Goal: Task Accomplishment & Management: Manage account settings

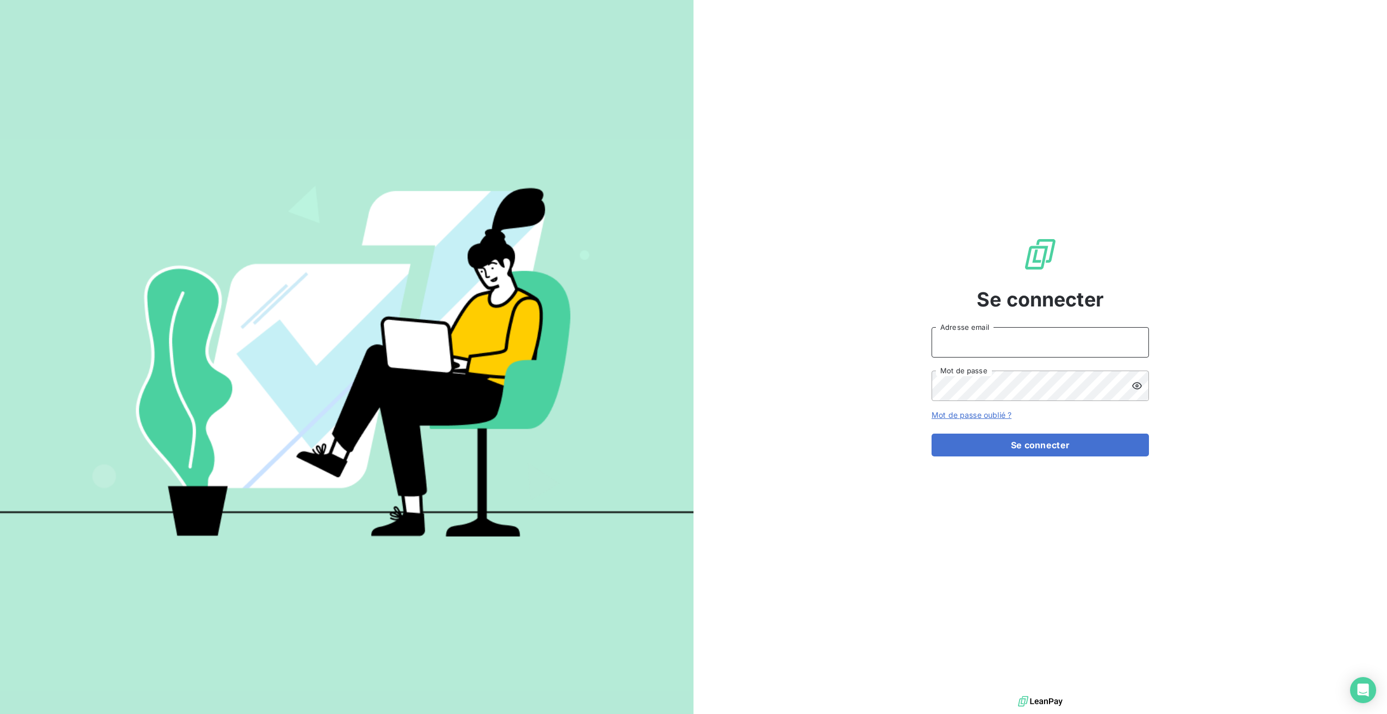
click at [982, 334] on input "Adresse email" at bounding box center [1039, 342] width 217 height 30
type input "[EMAIL_ADDRESS][DOMAIN_NAME]"
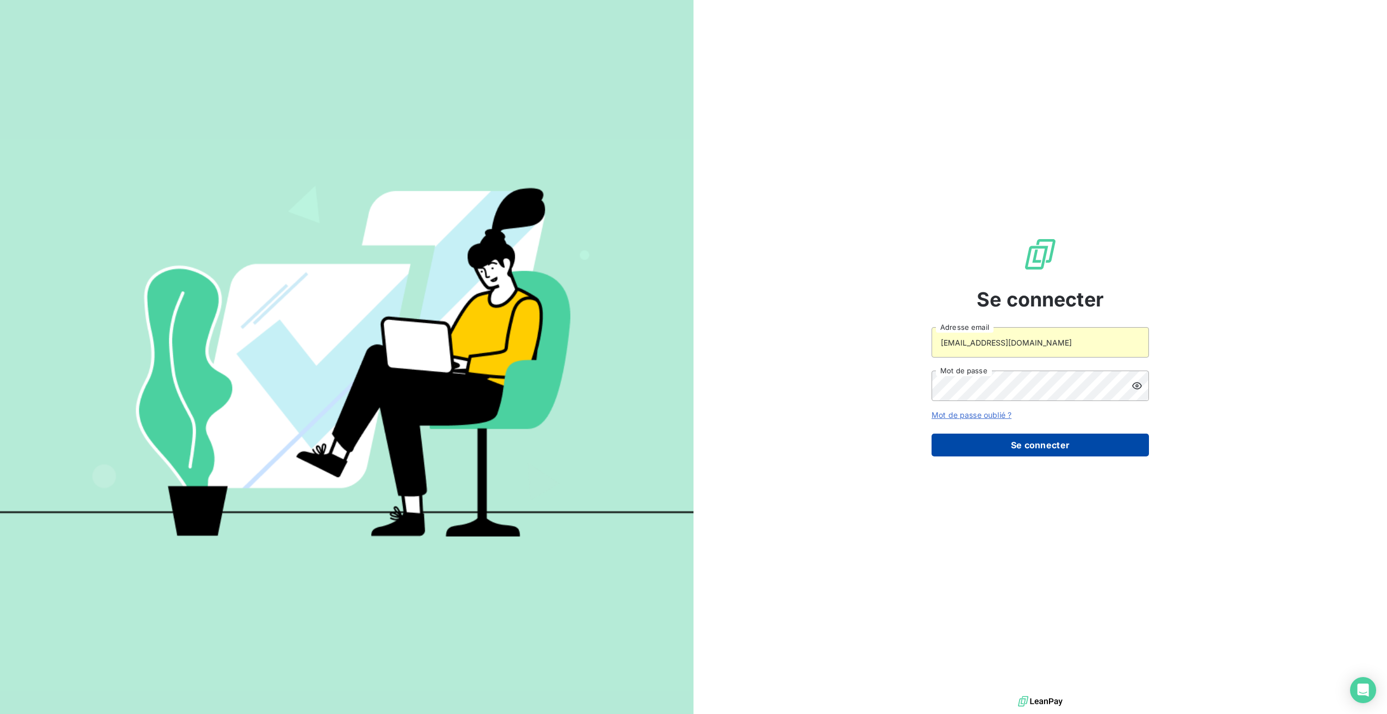
click at [970, 447] on button "Se connecter" at bounding box center [1039, 445] width 217 height 23
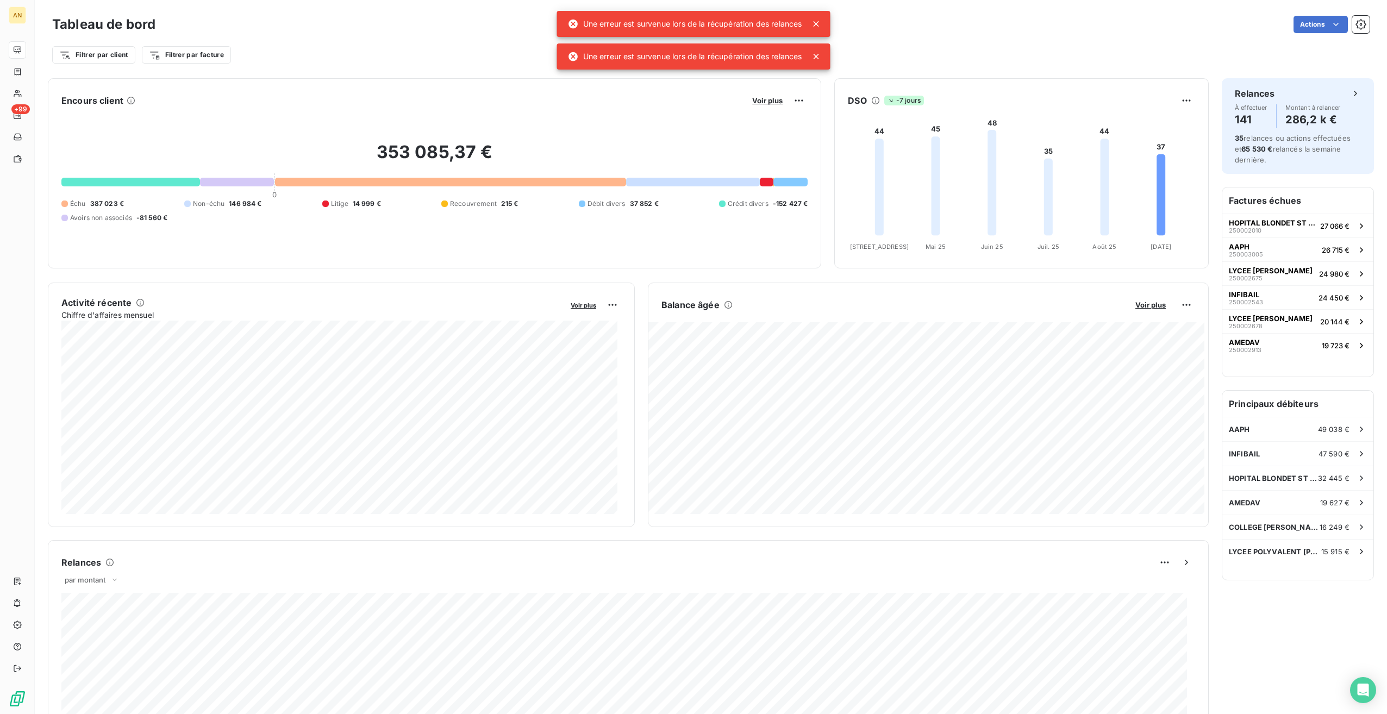
click at [817, 21] on icon at bounding box center [816, 23] width 11 height 11
click at [815, 55] on div "Filtrer par client Filtrer par facture" at bounding box center [710, 55] width 1317 height 21
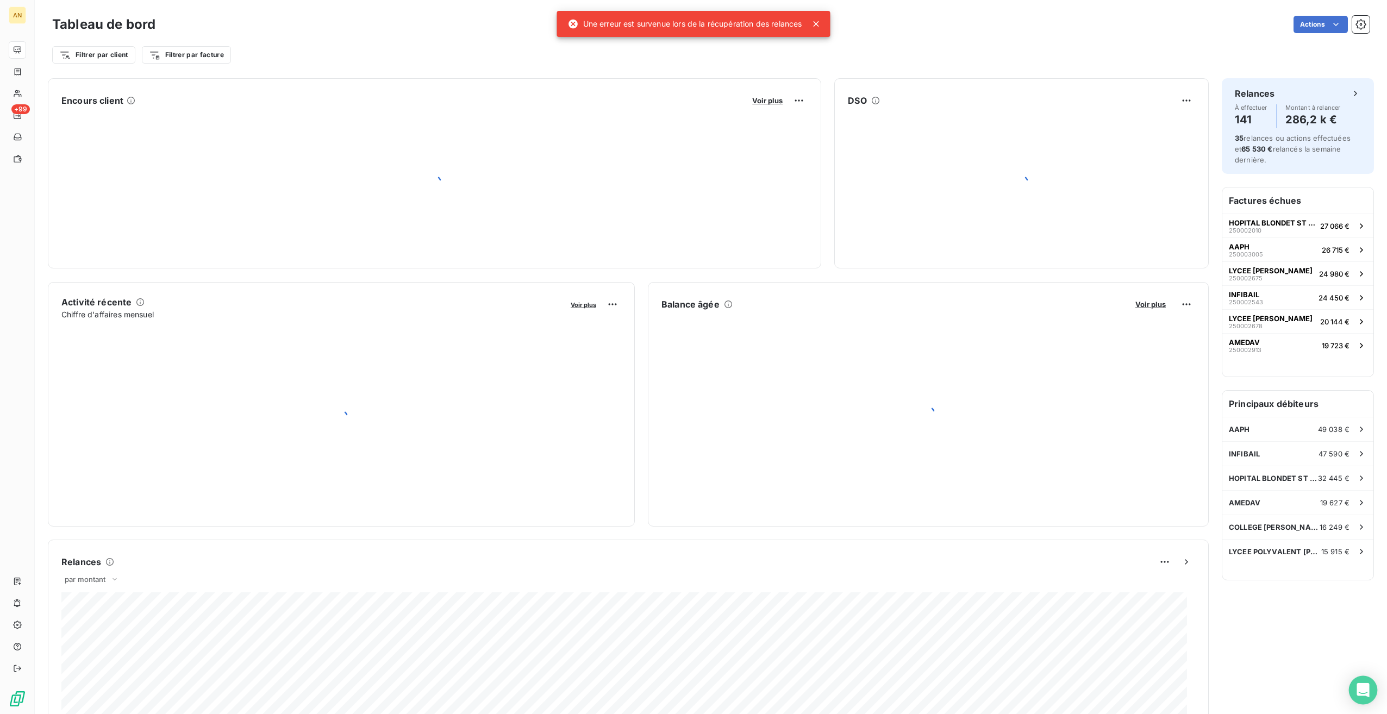
click at [1364, 689] on icon "Open Intercom Messenger" at bounding box center [1362, 690] width 12 height 14
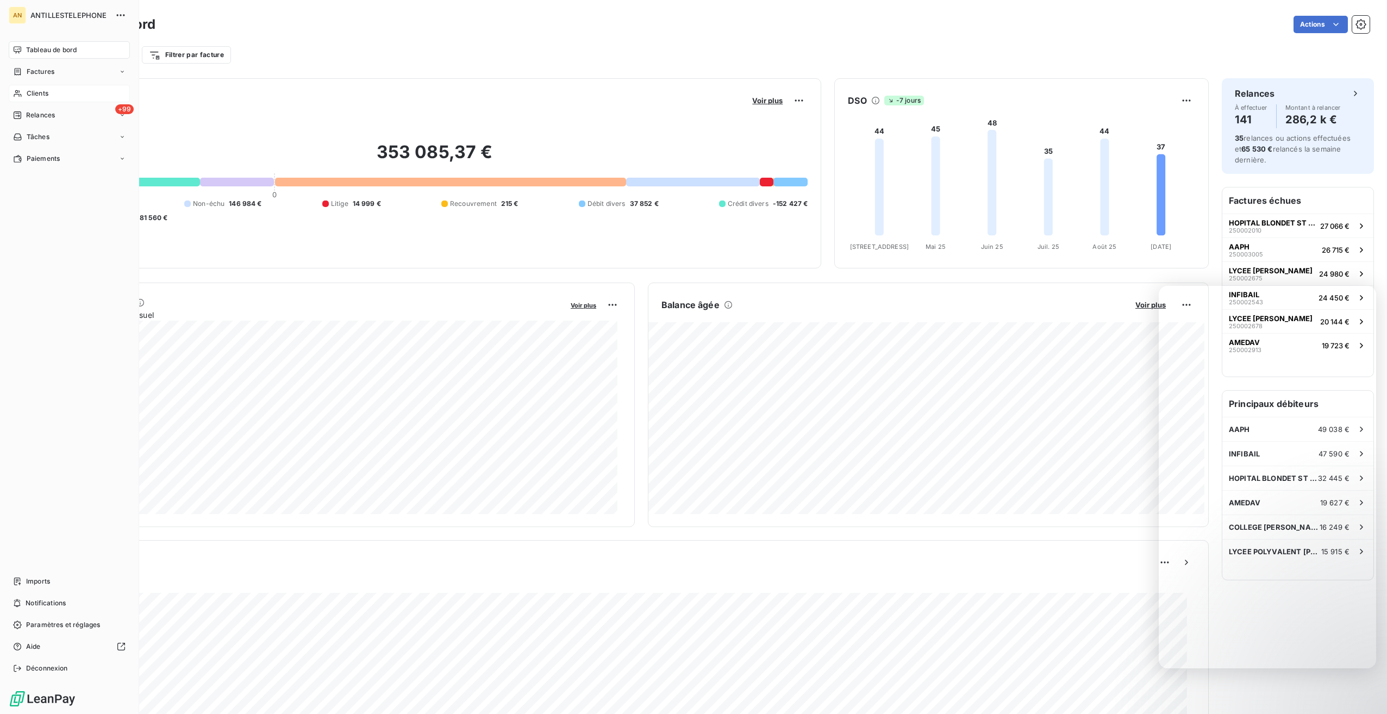
drag, startPoint x: 23, startPoint y: 96, endPoint x: 57, endPoint y: 98, distance: 33.8
click at [23, 96] on div "Clients" at bounding box center [69, 93] width 121 height 17
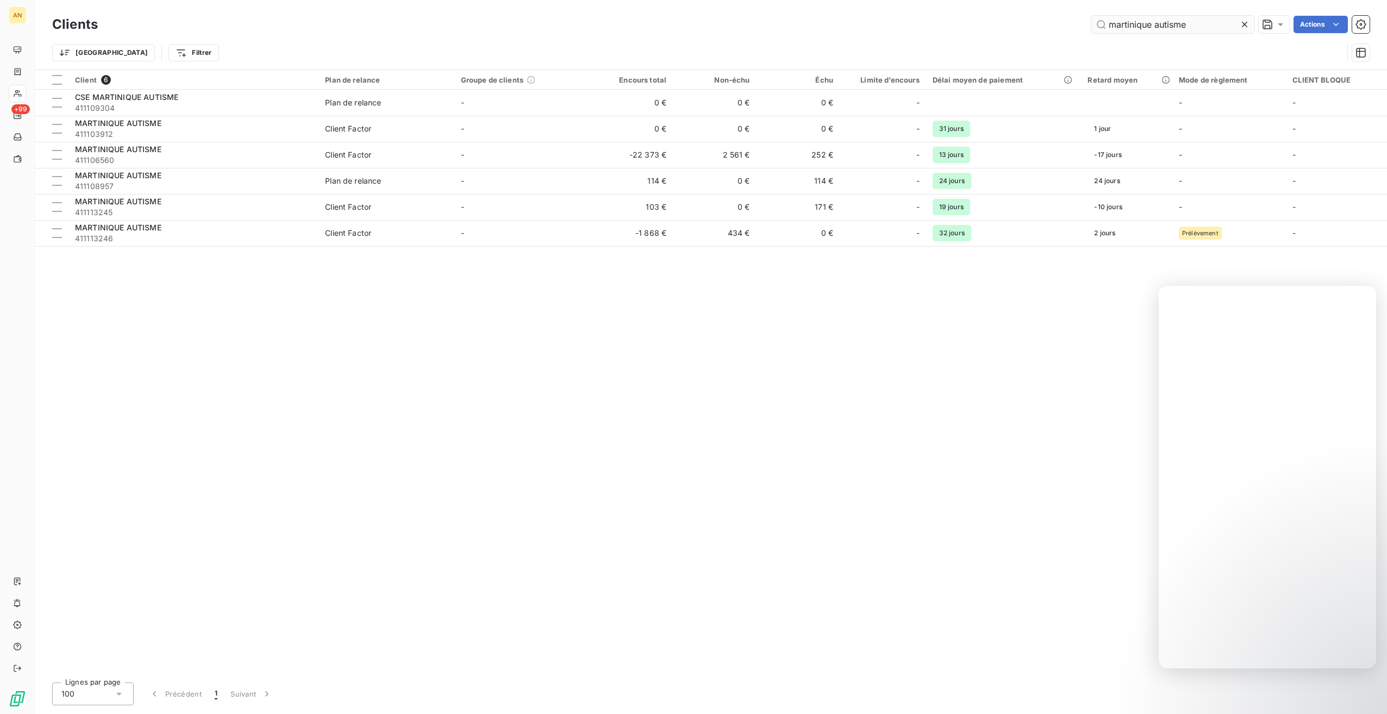
drag, startPoint x: 1197, startPoint y: 25, endPoint x: 1103, endPoint y: 27, distance: 93.5
click at [1103, 26] on input "martinique autisme" at bounding box center [1172, 24] width 163 height 17
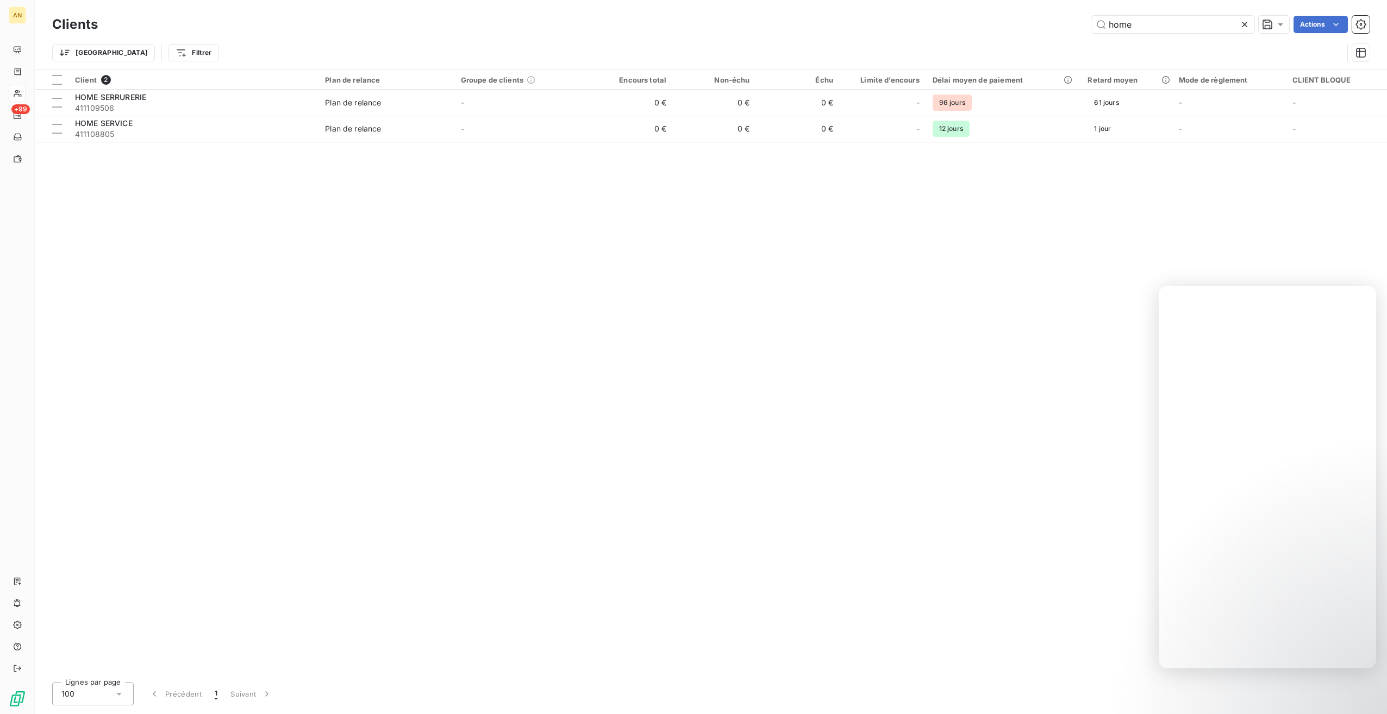
type input "home"
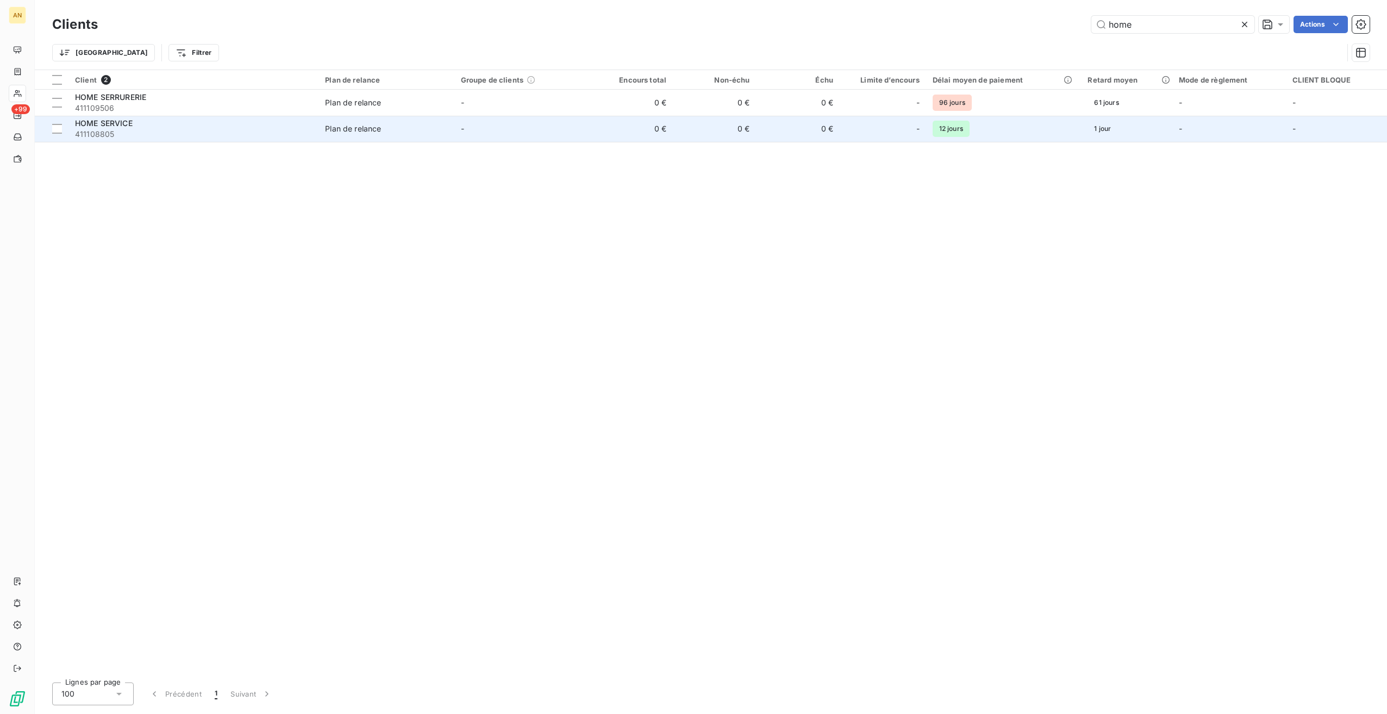
click at [148, 131] on span "411108805" at bounding box center [193, 134] width 237 height 11
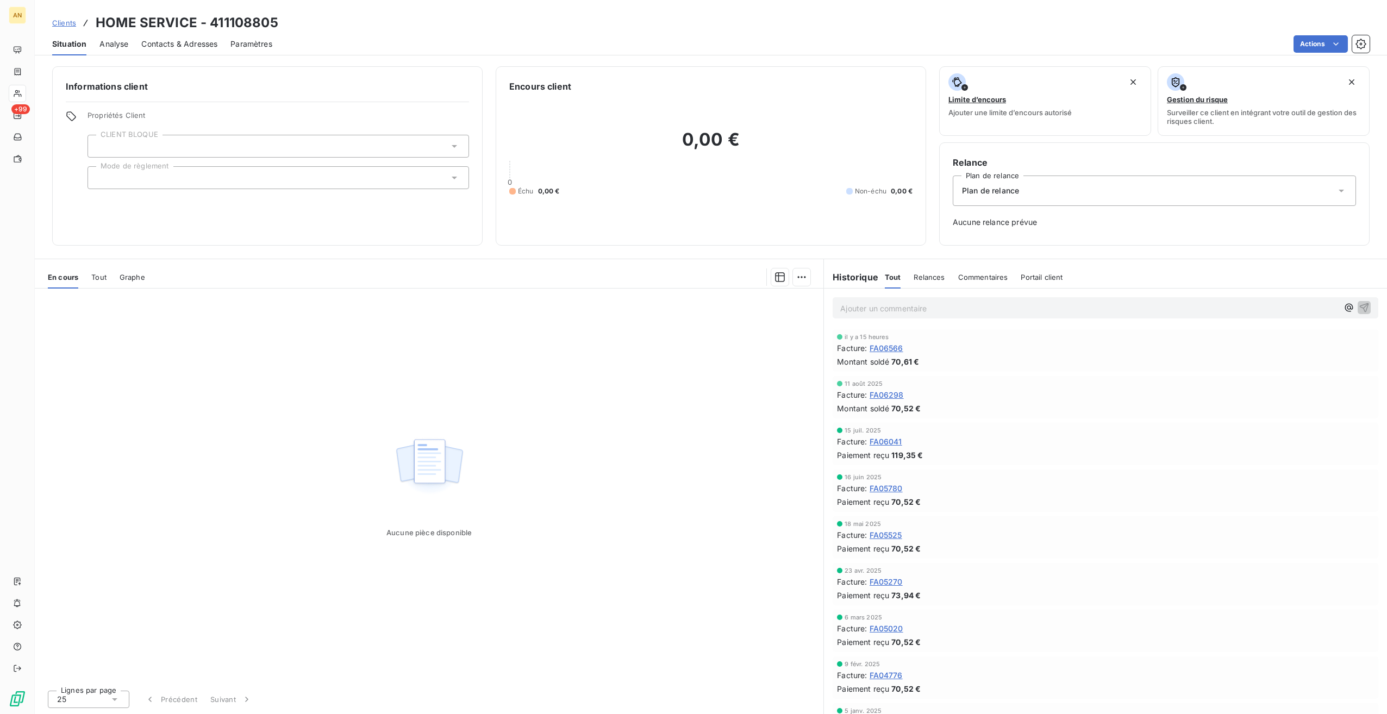
click at [99, 283] on div "Tout" at bounding box center [98, 277] width 15 height 23
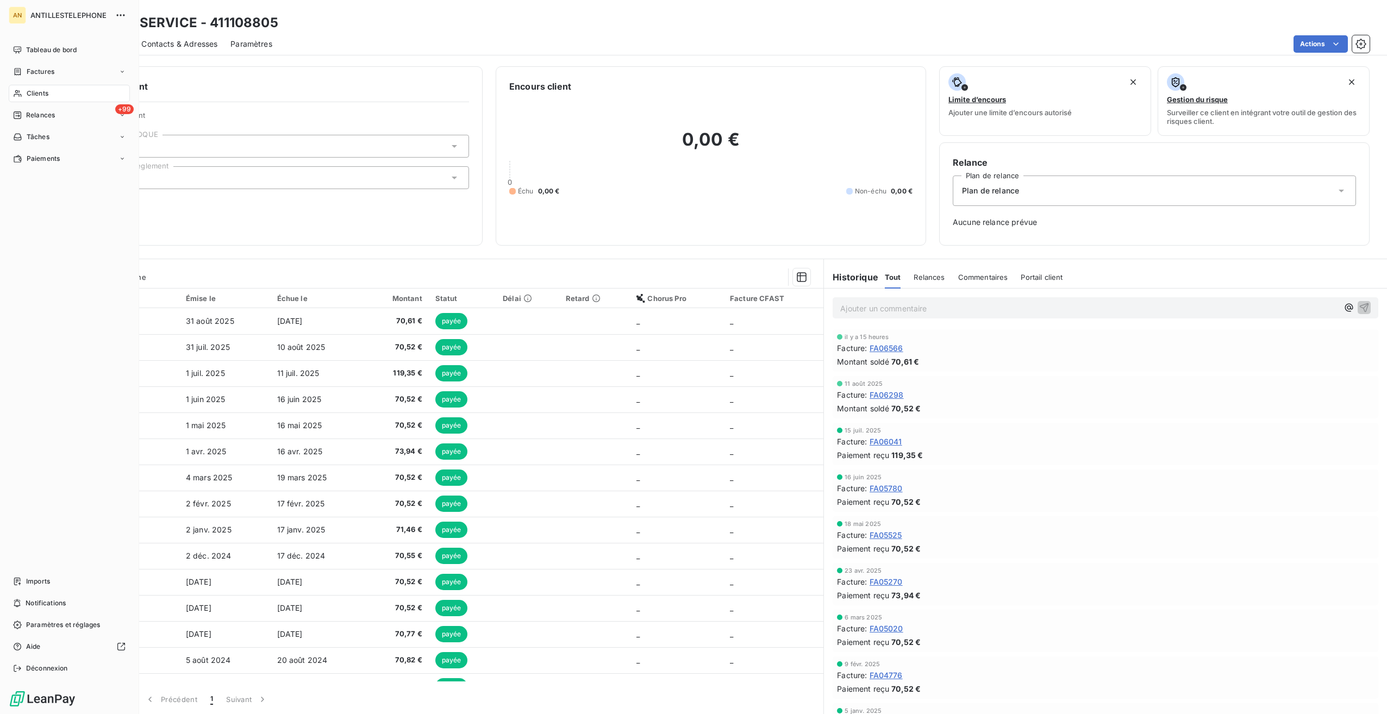
click at [24, 94] on div "Clients" at bounding box center [69, 93] width 121 height 17
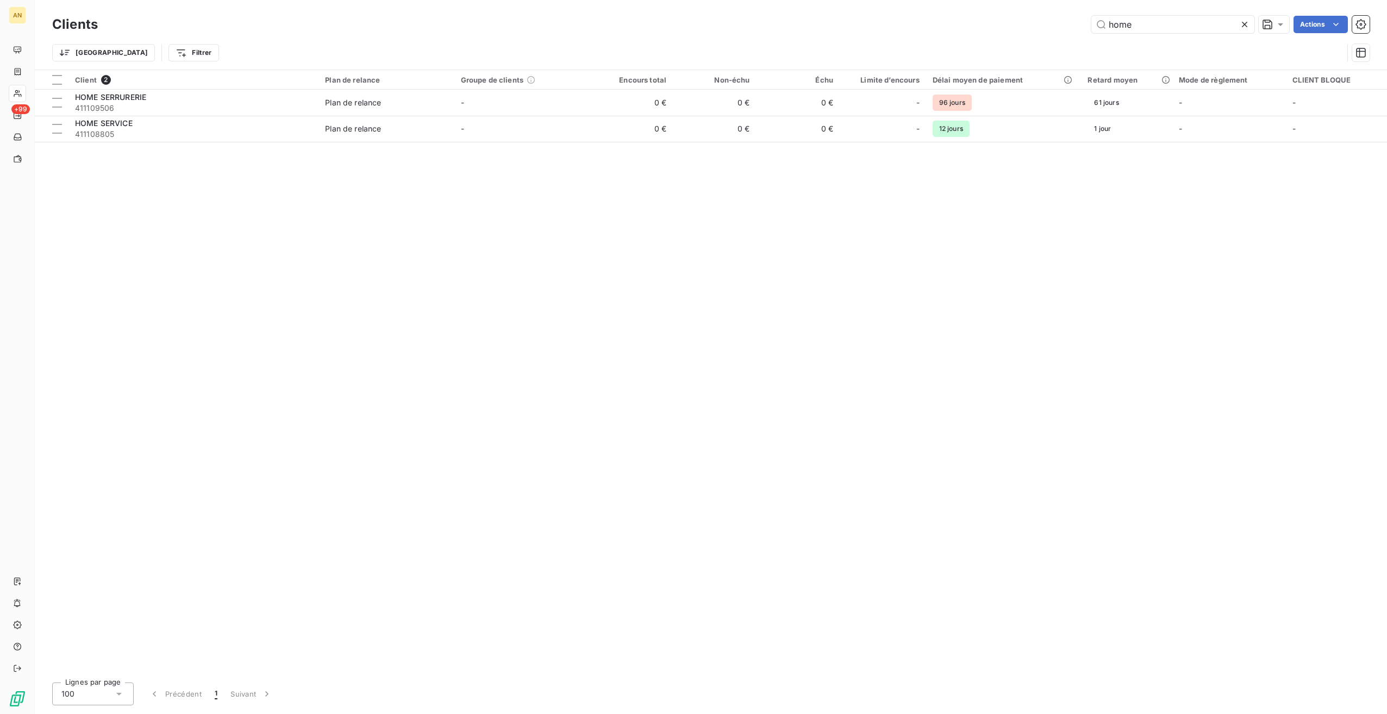
drag, startPoint x: 1163, startPoint y: 25, endPoint x: 981, endPoint y: 24, distance: 181.5
click at [981, 24] on div "home Actions" at bounding box center [740, 24] width 1258 height 17
type input "amedav"
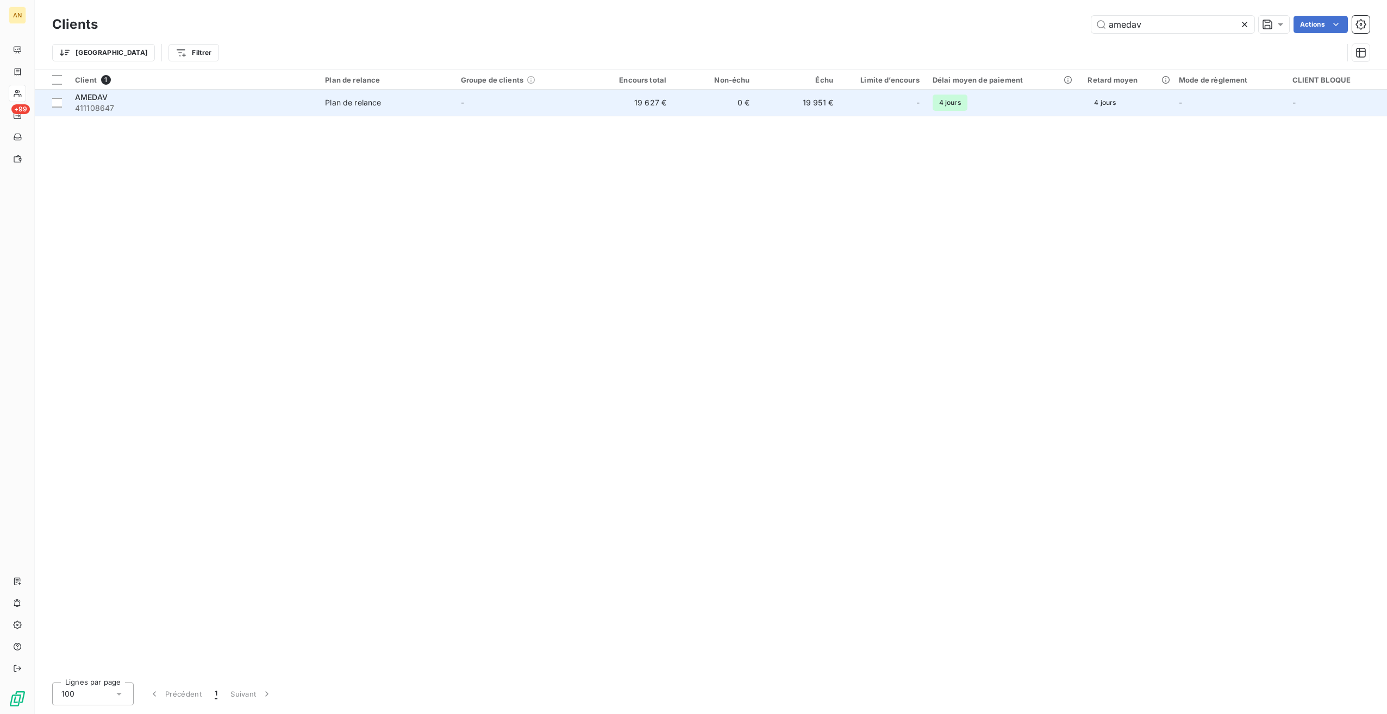
click at [343, 115] on td "Plan de relance" at bounding box center [385, 103] width 135 height 26
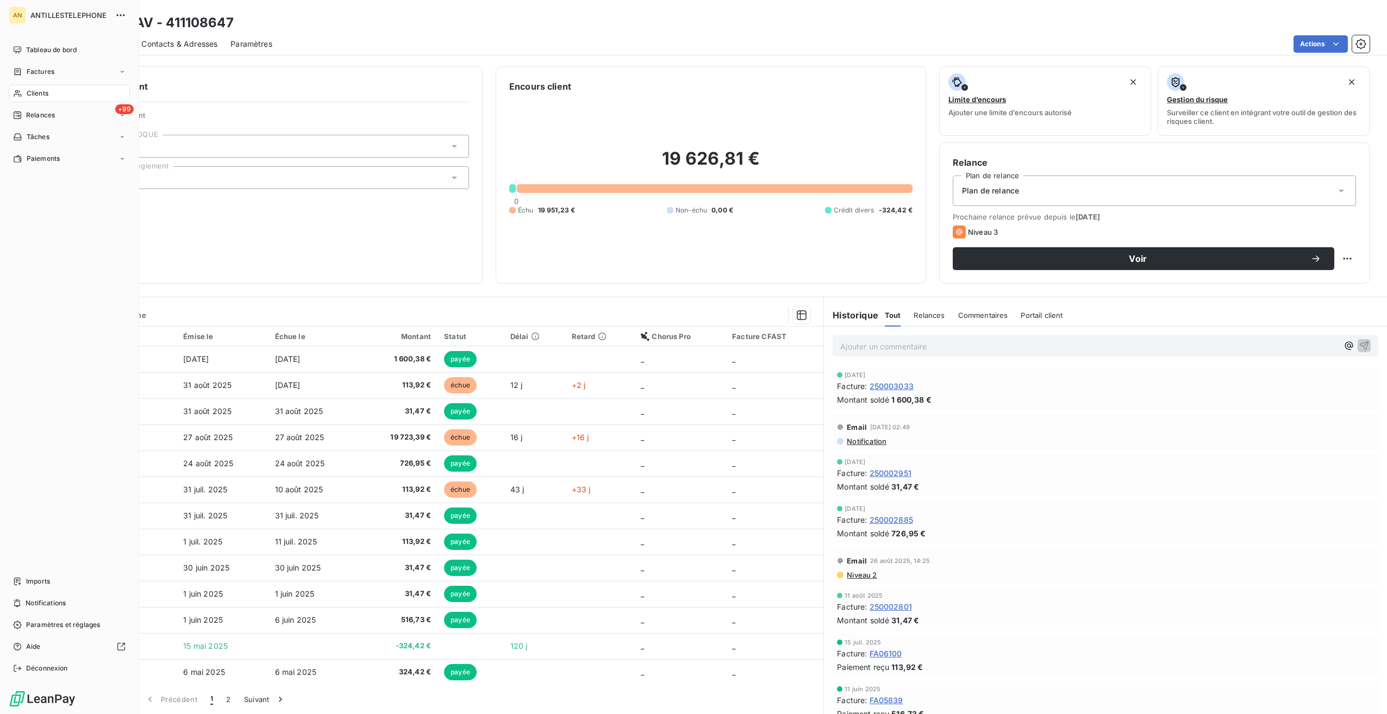
click at [22, 92] on div "Clients" at bounding box center [69, 93] width 121 height 17
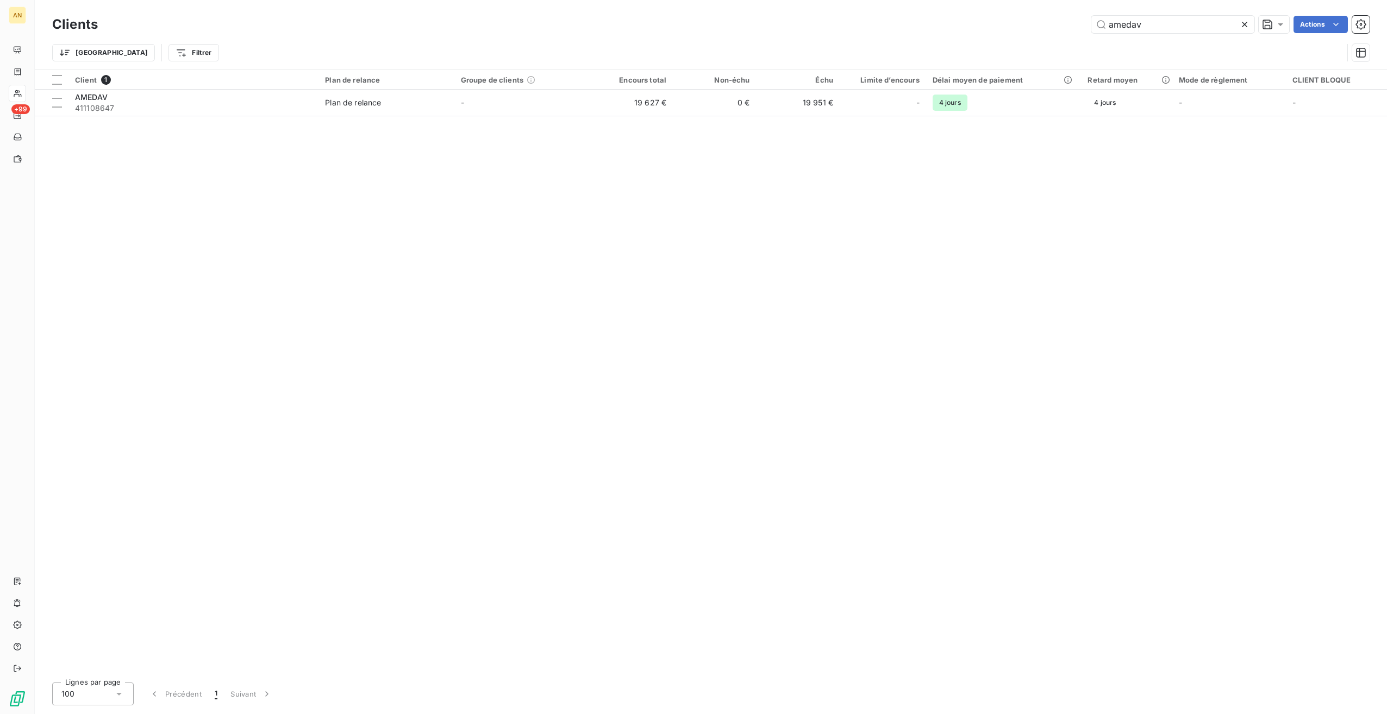
drag, startPoint x: 1114, startPoint y: 29, endPoint x: 1034, endPoint y: 28, distance: 80.4
click at [1034, 28] on div "amedav Actions" at bounding box center [740, 24] width 1258 height 17
type input "AAPH"
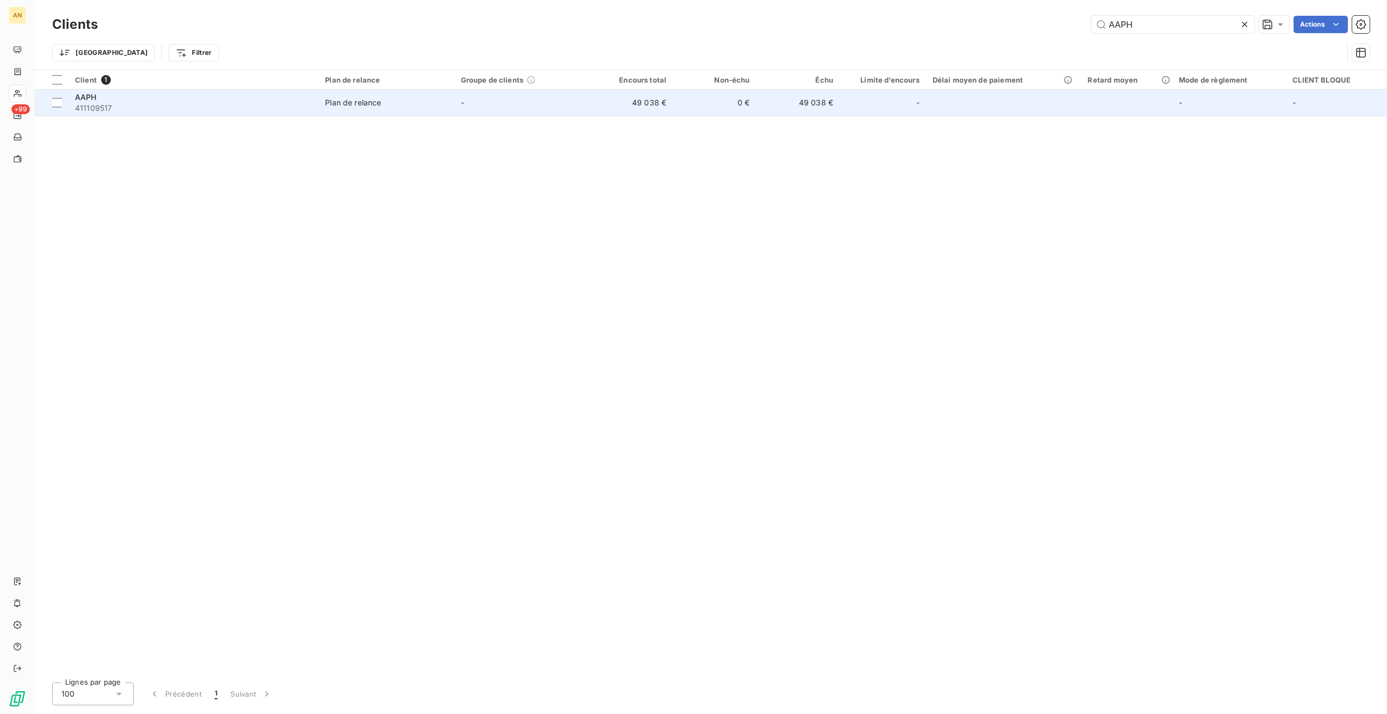
click at [413, 103] on span "Plan de relance" at bounding box center [386, 102] width 122 height 11
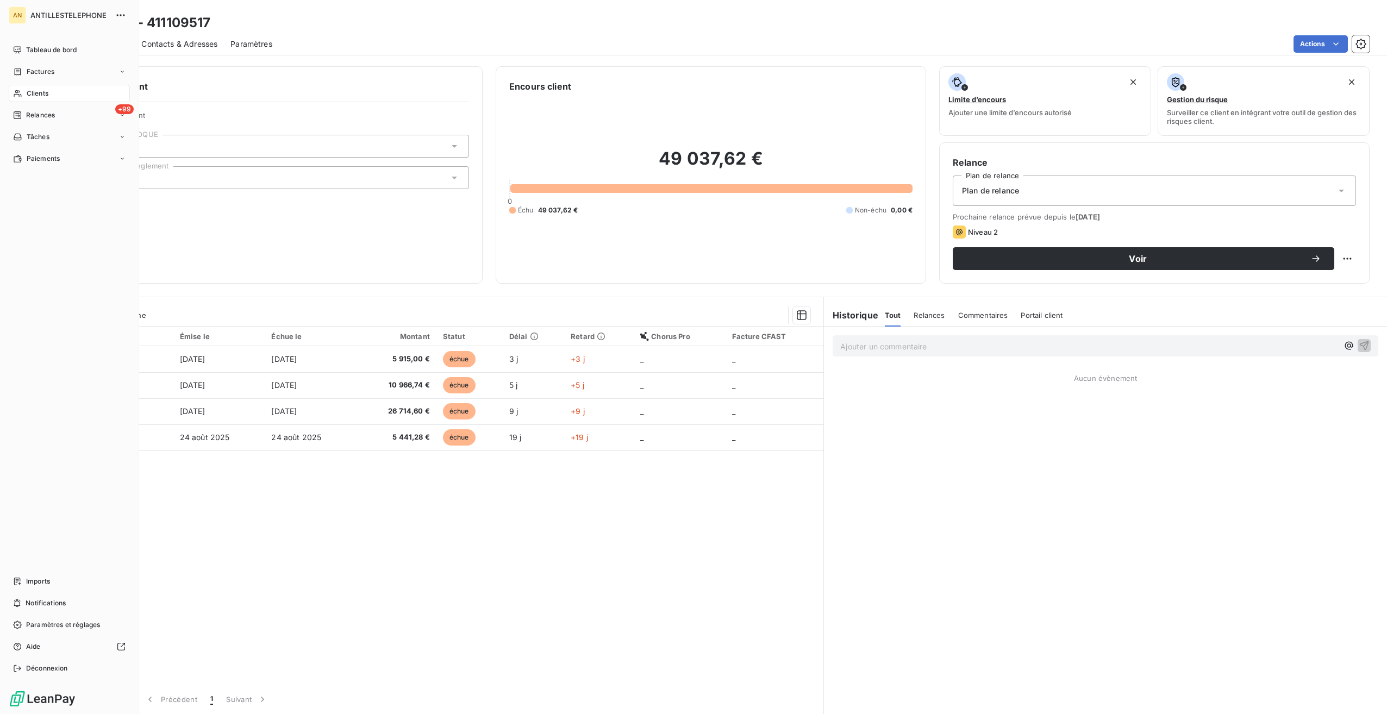
click at [22, 91] on div "Clients" at bounding box center [69, 93] width 121 height 17
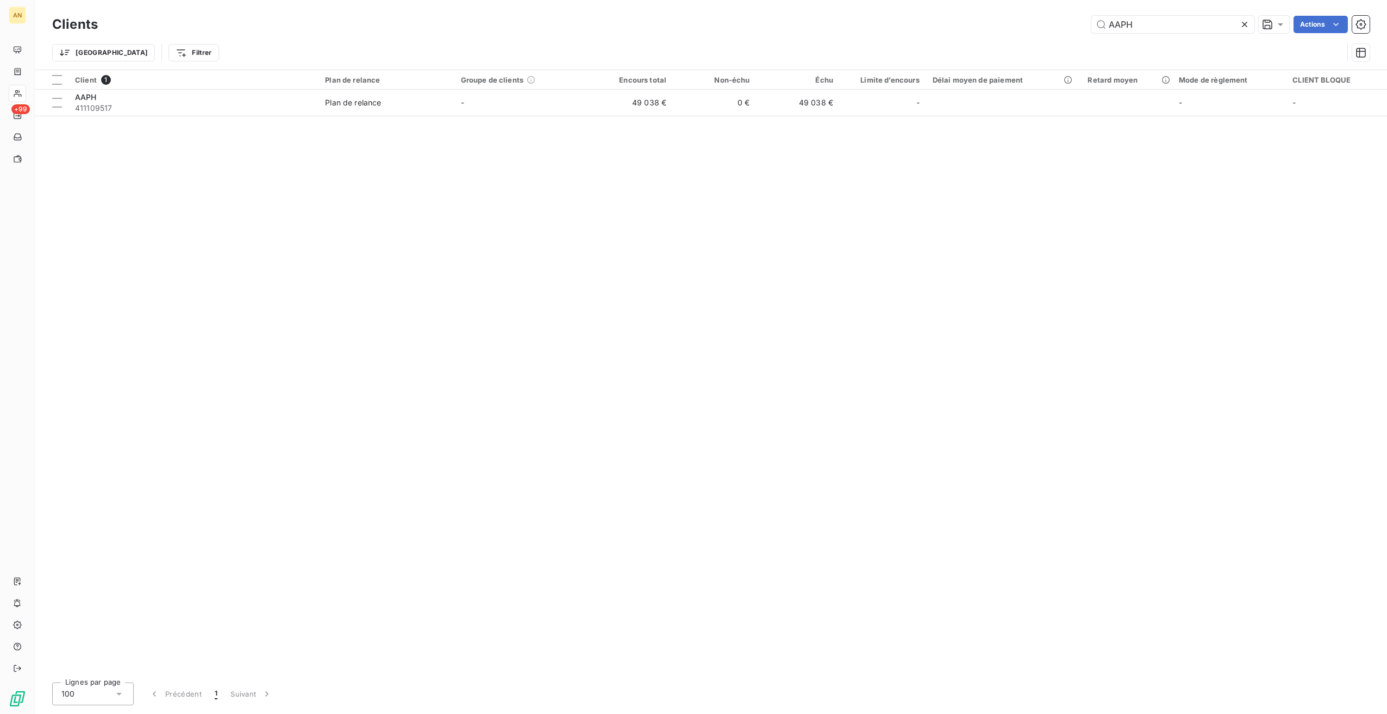
drag, startPoint x: 1168, startPoint y: 29, endPoint x: 1072, endPoint y: 23, distance: 96.9
click at [1072, 23] on div "AAPH Actions" at bounding box center [740, 24] width 1258 height 17
type input "atome"
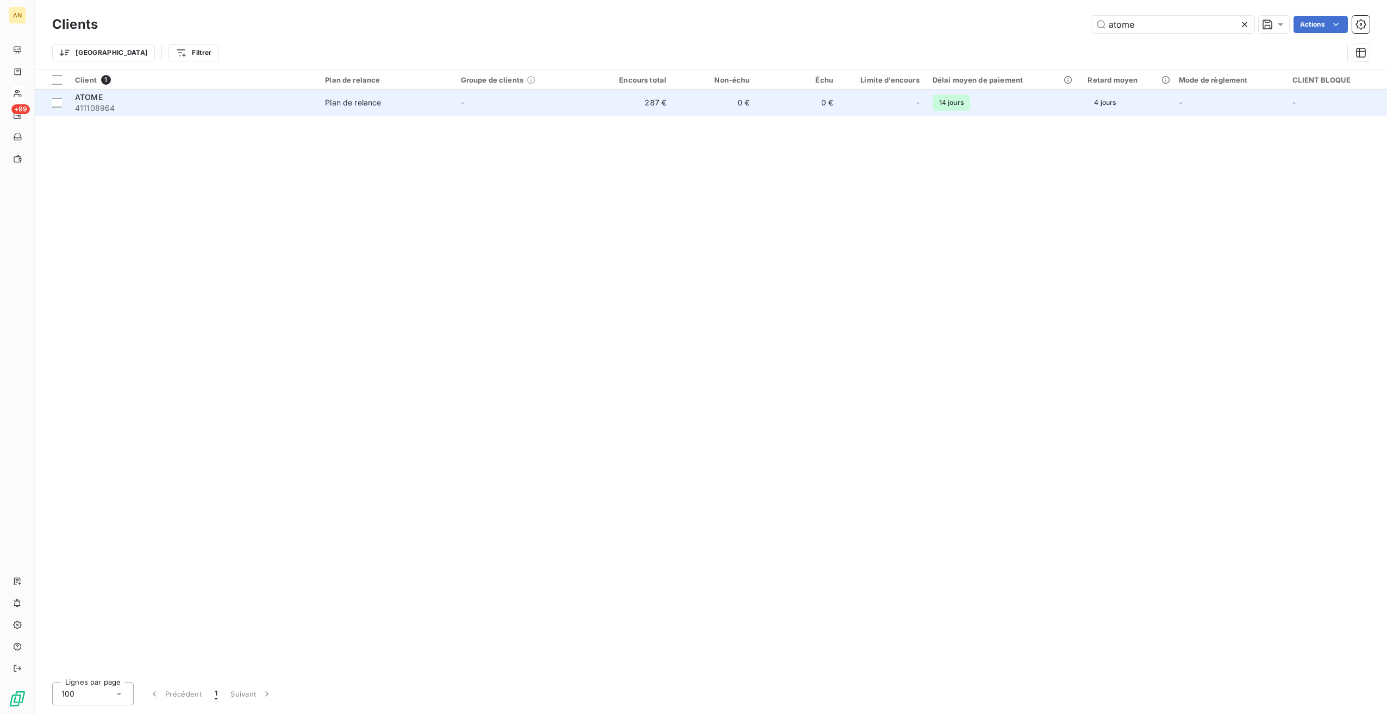
click at [493, 112] on td "-" at bounding box center [521, 103] width 135 height 26
